Goal: Task Accomplishment & Management: Use online tool/utility

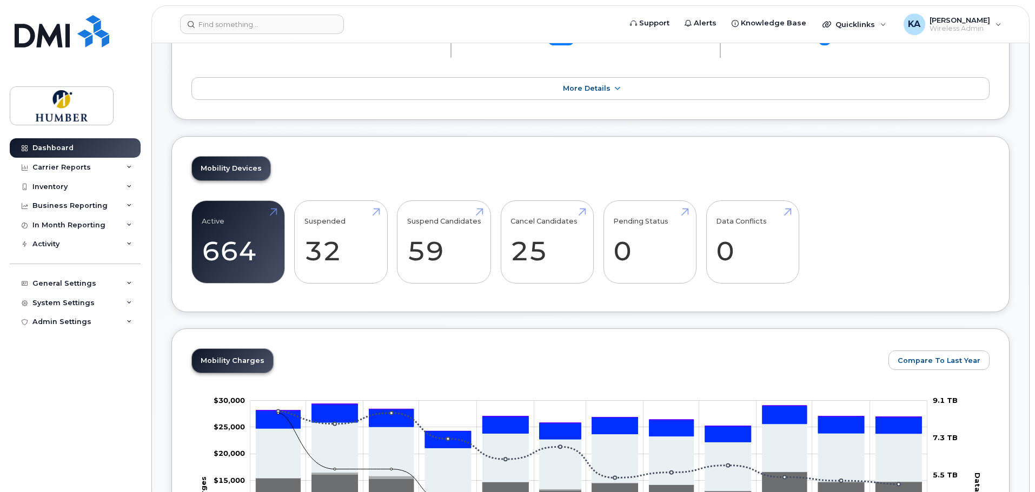
scroll to position [144, 0]
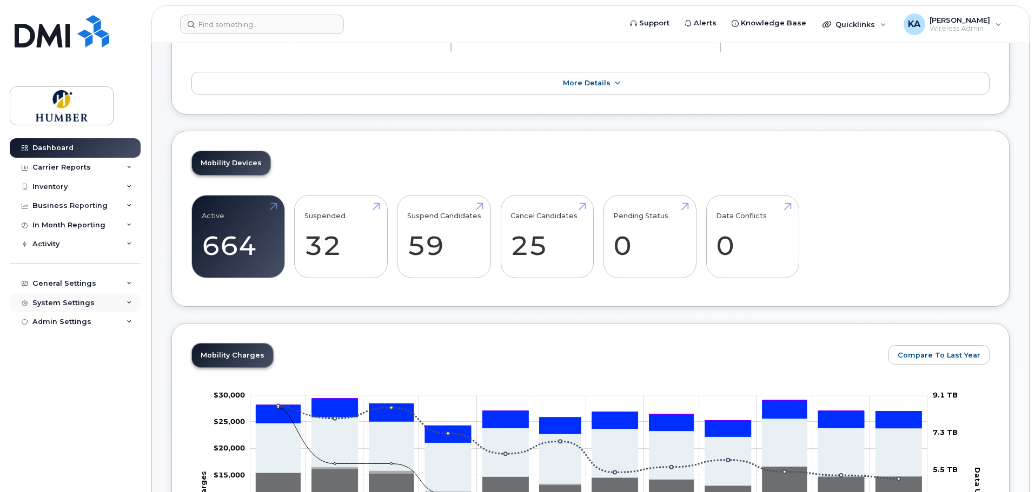
click at [73, 297] on div "System Settings" at bounding box center [75, 303] width 131 height 19
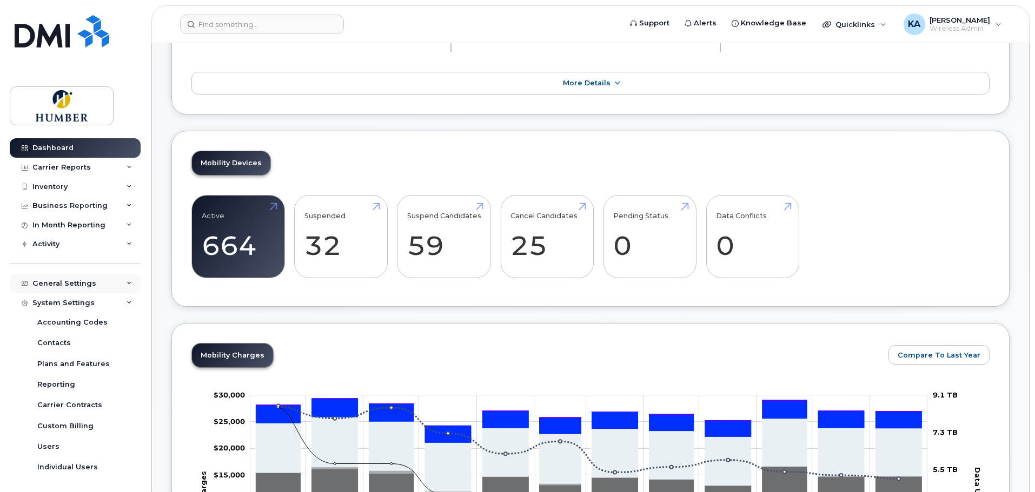
click at [74, 285] on div "General Settings" at bounding box center [64, 283] width 64 height 9
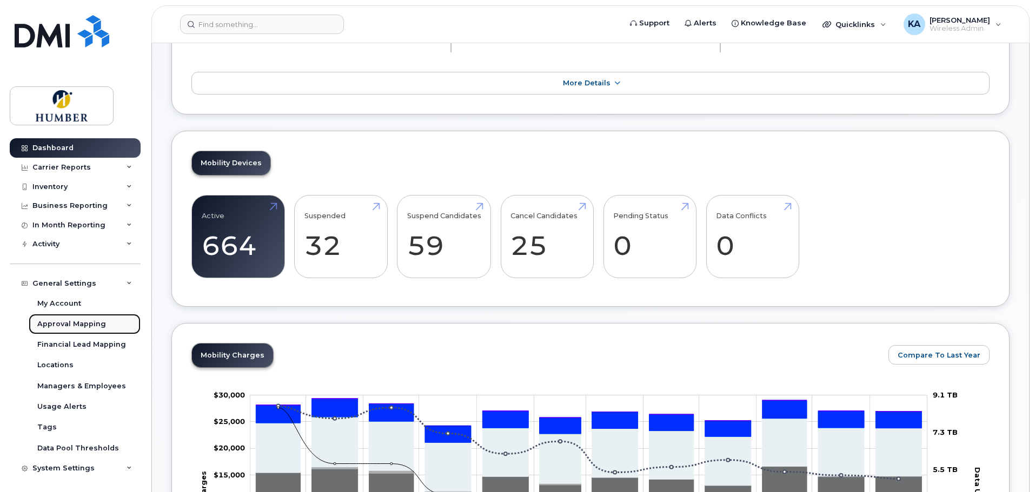
click at [76, 317] on link "Approval Mapping" at bounding box center [85, 324] width 112 height 21
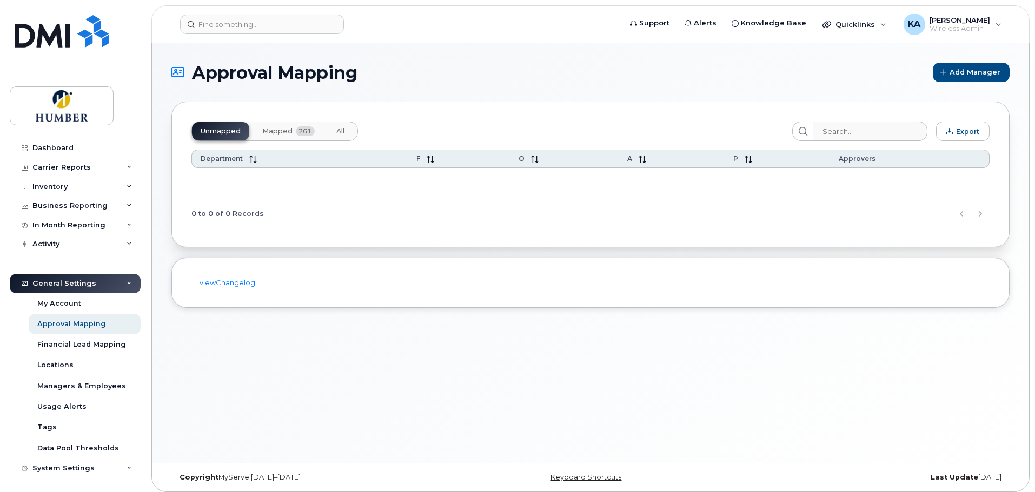
click at [270, 132] on span "Mapped" at bounding box center [277, 131] width 30 height 9
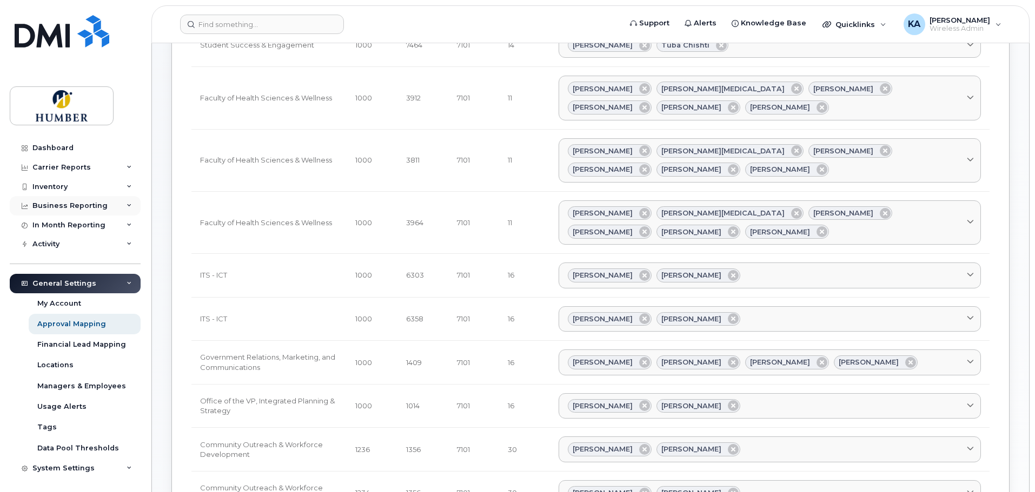
click at [66, 206] on div "Business Reporting" at bounding box center [69, 206] width 75 height 9
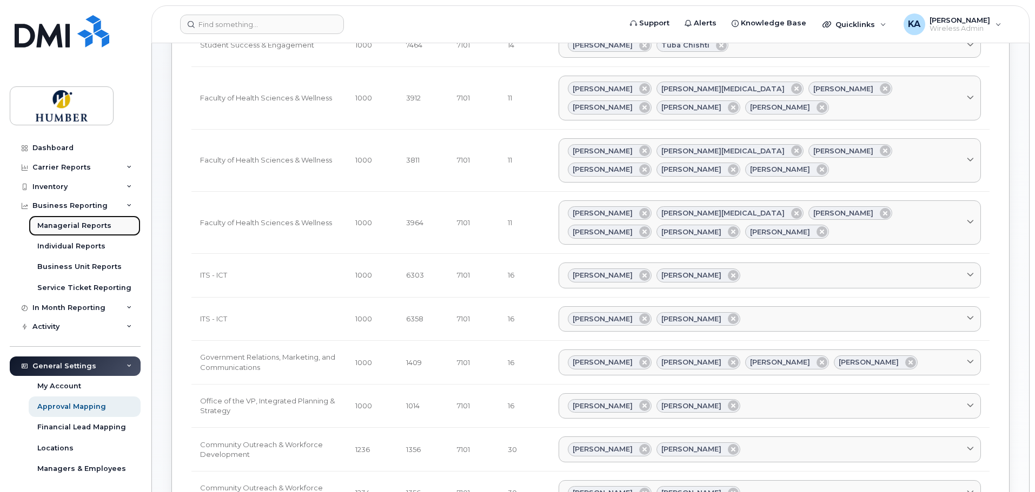
click at [64, 219] on link "Managerial Reports" at bounding box center [85, 226] width 112 height 21
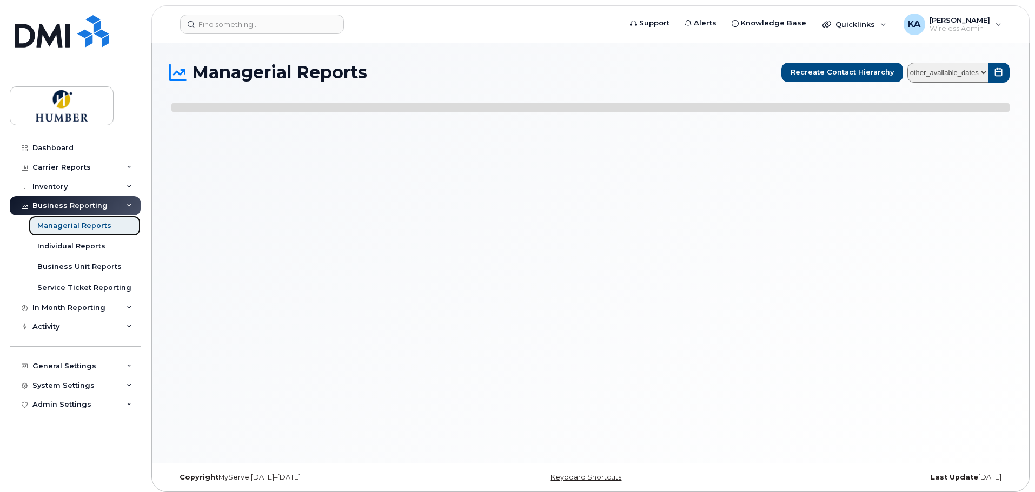
select select
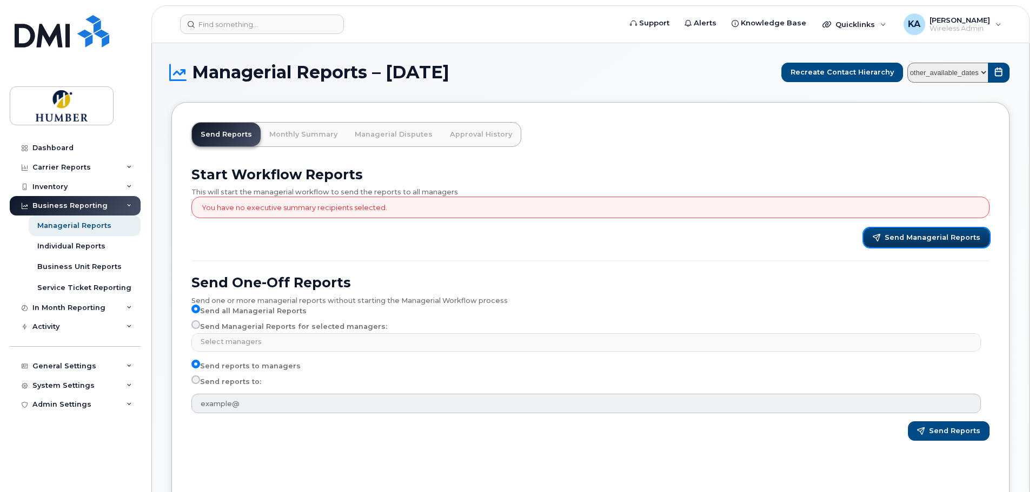
click at [898, 237] on span "Send Managerial Reports" at bounding box center [932, 238] width 96 height 10
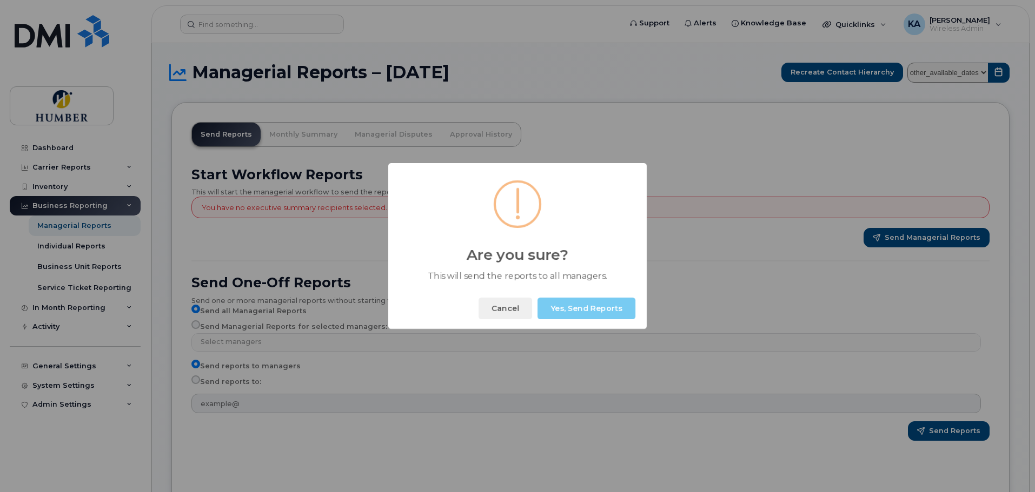
click at [601, 305] on button "Yes, Send Reports" at bounding box center [586, 309] width 98 height 22
